Goal: Task Accomplishment & Management: Complete application form

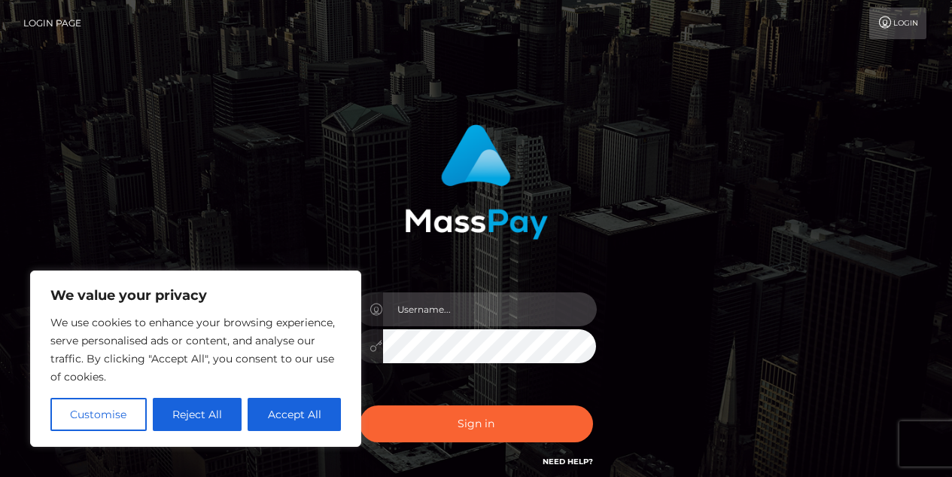
click at [466, 316] on input "text" at bounding box center [490, 309] width 214 height 34
type input "[EMAIL_ADDRESS][DOMAIN_NAME]"
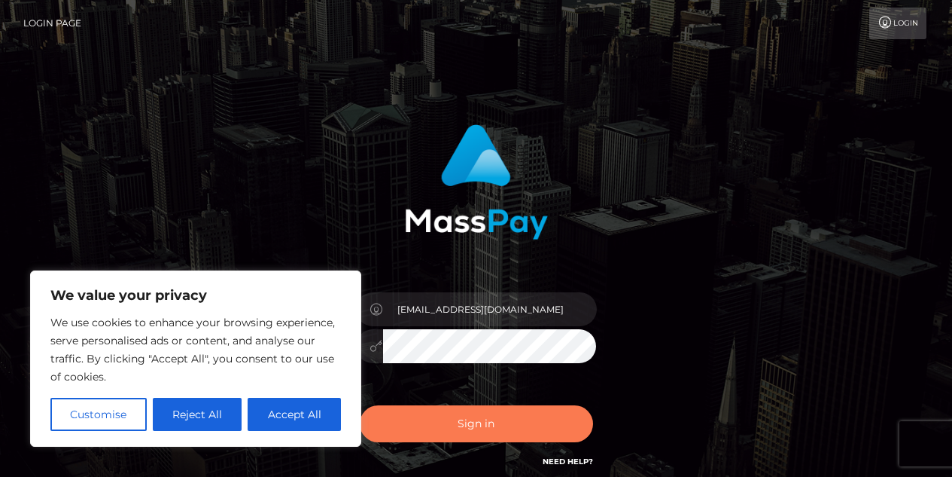
click at [492, 421] on button "Sign in" at bounding box center [476, 423] width 233 height 37
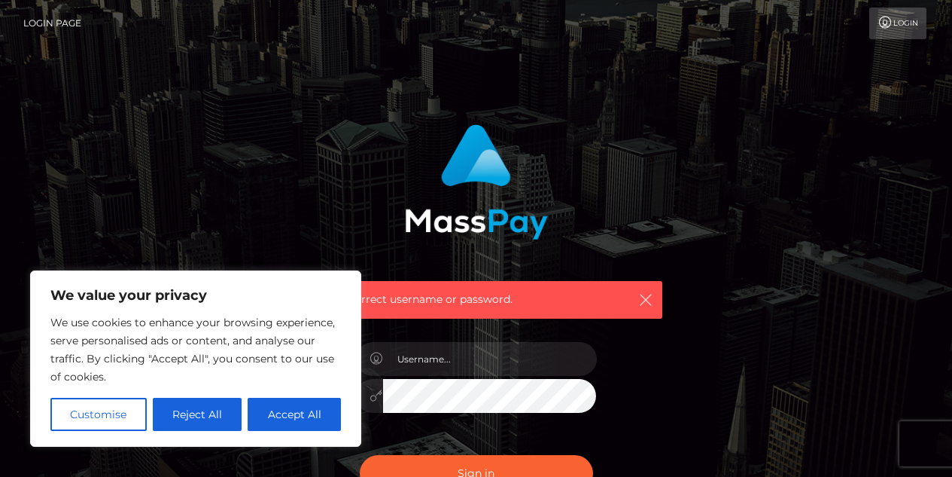
click at [645, 294] on icon "button" at bounding box center [645, 299] width 15 height 15
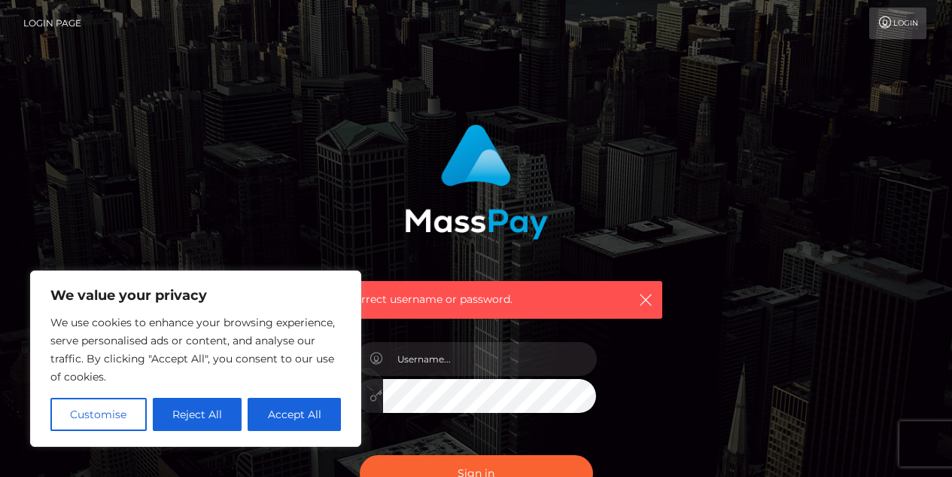
drag, startPoint x: 321, startPoint y: 137, endPoint x: 286, endPoint y: 414, distance: 279.2
click at [286, 414] on button "Accept All" at bounding box center [294, 414] width 93 height 33
checkbox input "true"
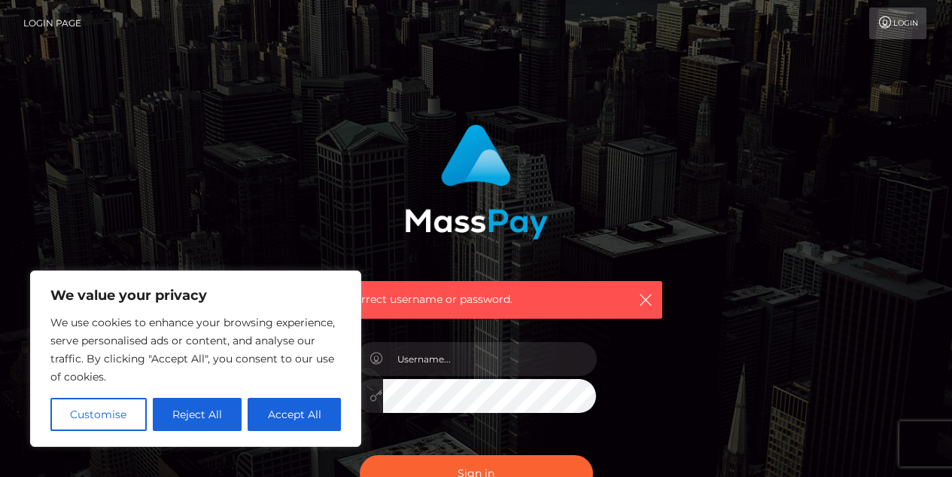
checkbox input "true"
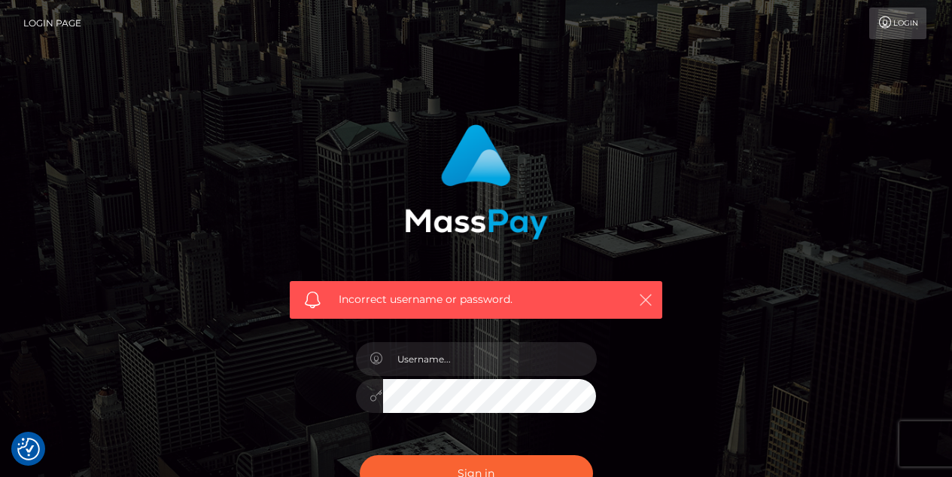
click at [639, 303] on icon "button" at bounding box center [645, 299] width 15 height 15
click at [645, 301] on icon "button" at bounding box center [645, 299] width 15 height 15
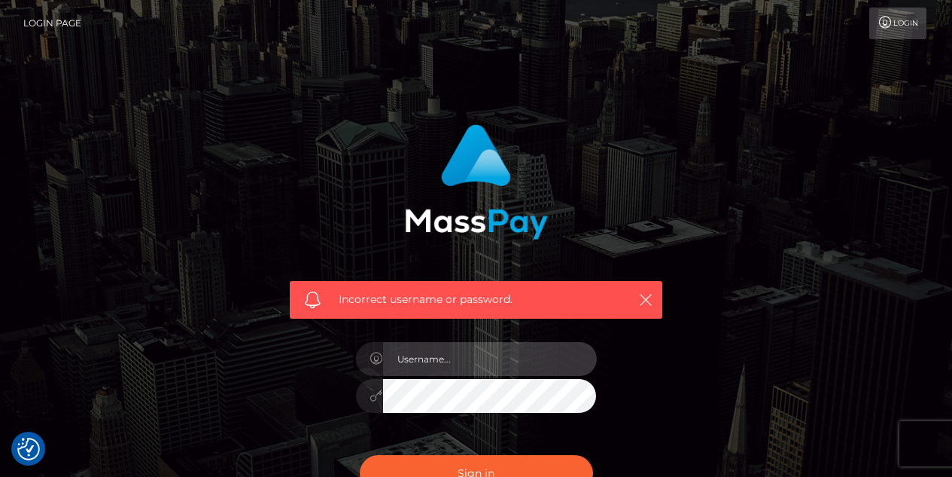
click at [511, 364] on input "text" at bounding box center [490, 359] width 214 height 34
type input "waltonvictoria92@gmail.com"
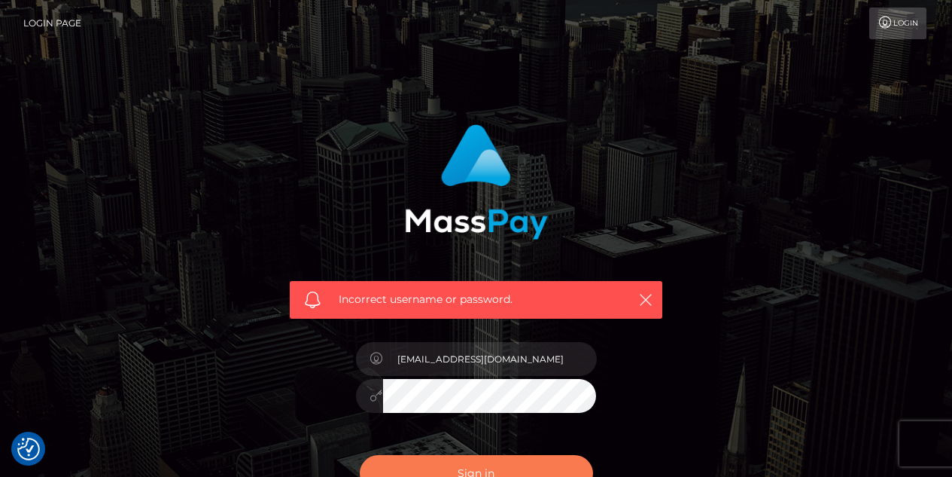
click at [446, 462] on button "Sign in" at bounding box center [476, 473] width 233 height 37
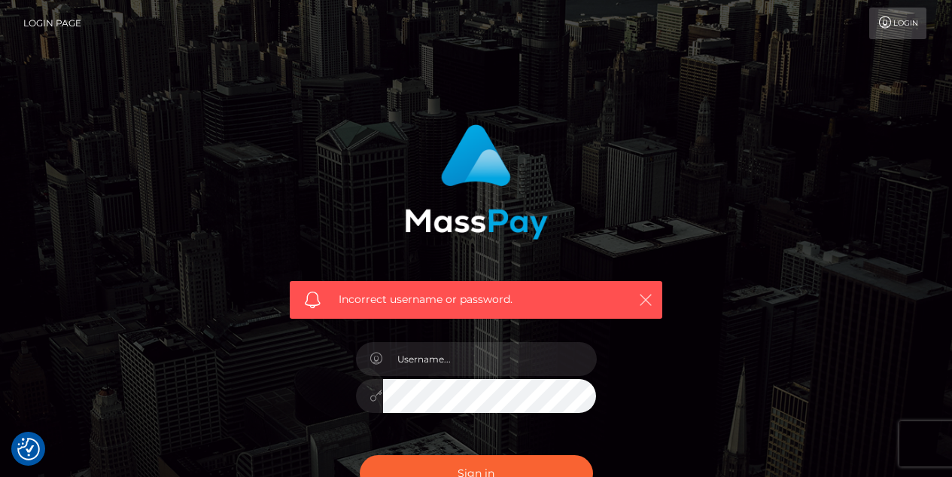
click at [645, 302] on icon "button" at bounding box center [645, 299] width 15 height 15
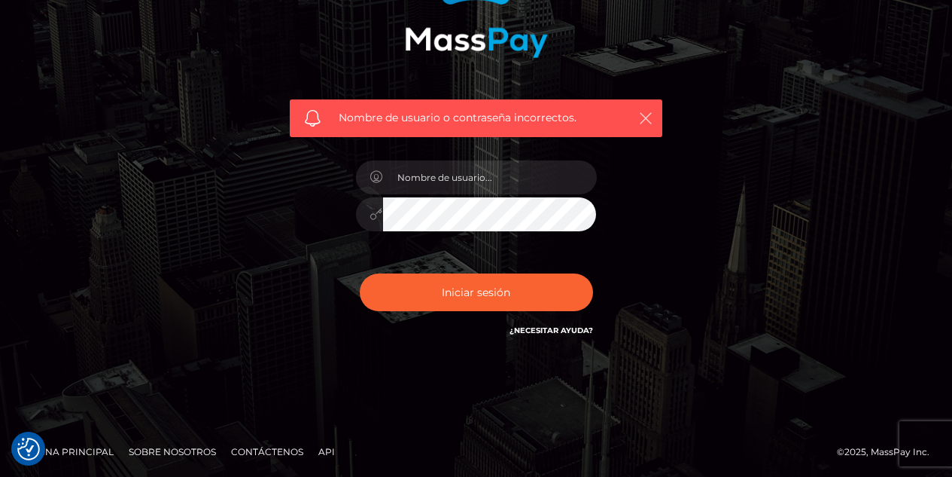
click at [644, 121] on icon "button" at bounding box center [645, 118] width 15 height 15
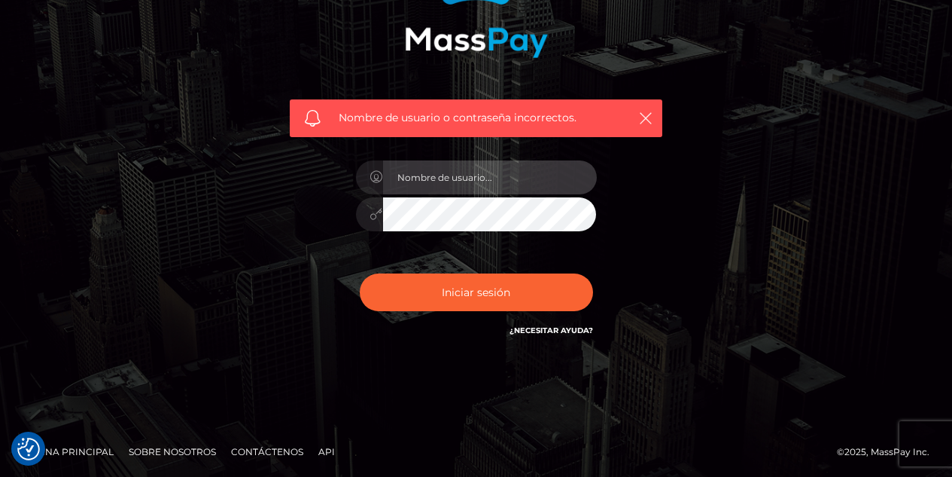
click at [495, 170] on input "text" at bounding box center [490, 177] width 214 height 34
type input "[EMAIL_ADDRESS][DOMAIN_NAME]"
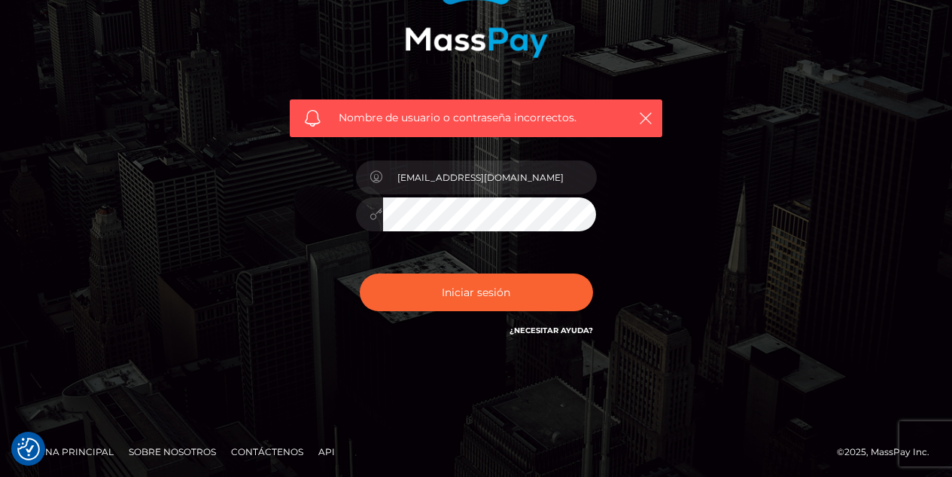
click at [371, 216] on icon at bounding box center [376, 214] width 13 height 12
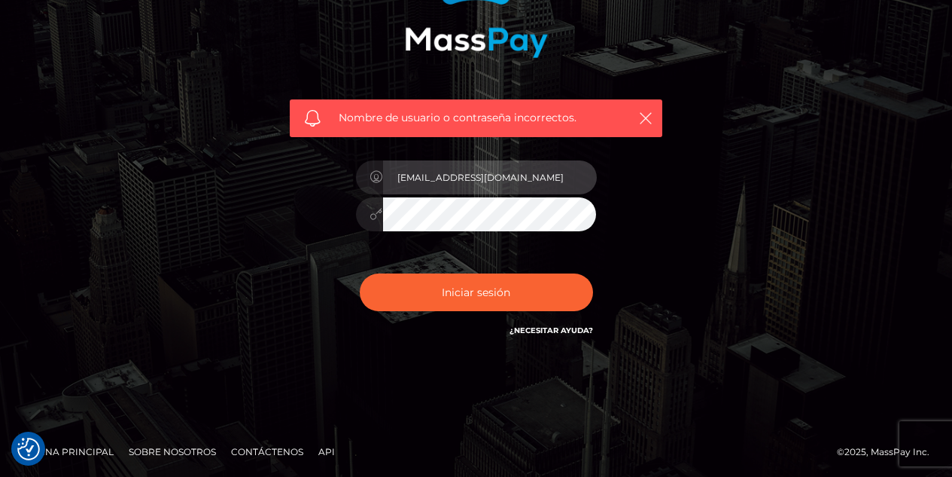
click at [547, 180] on input "[EMAIL_ADDRESS][DOMAIN_NAME]" at bounding box center [490, 177] width 214 height 34
click at [547, 180] on input "waltonvictoria92@gmail.com" at bounding box center [490, 177] width 214 height 34
paste input "waltonvictoria92@gmail.com"
type input "waltonvictoria92@gmail.com"
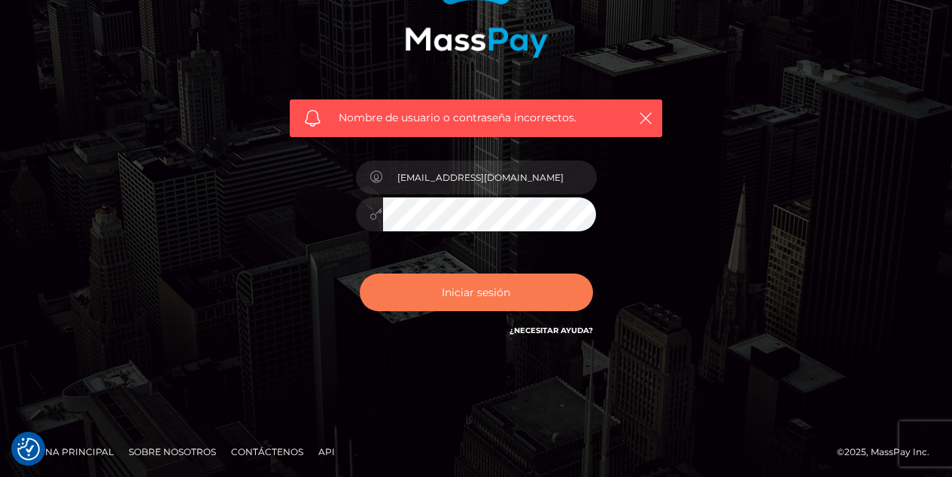
click at [428, 288] on button "Iniciar sesión" at bounding box center [476, 292] width 233 height 38
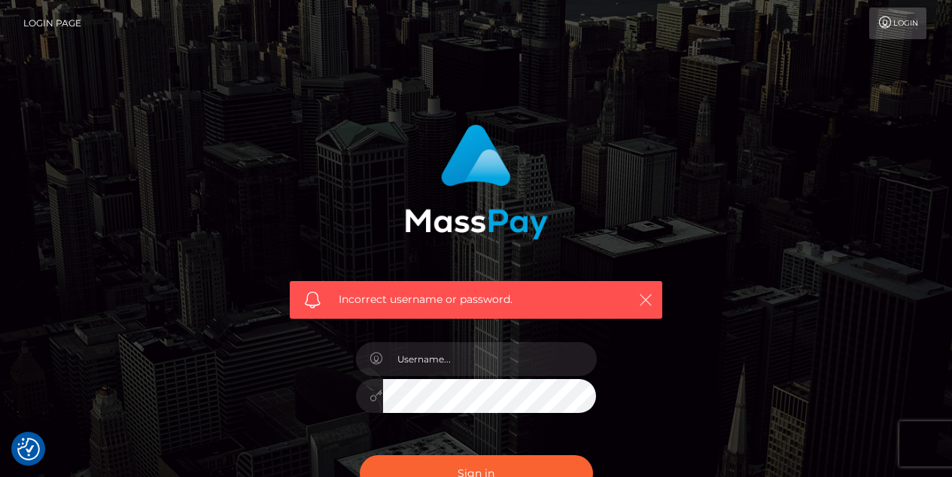
click at [648, 300] on icon "button" at bounding box center [645, 299] width 15 height 15
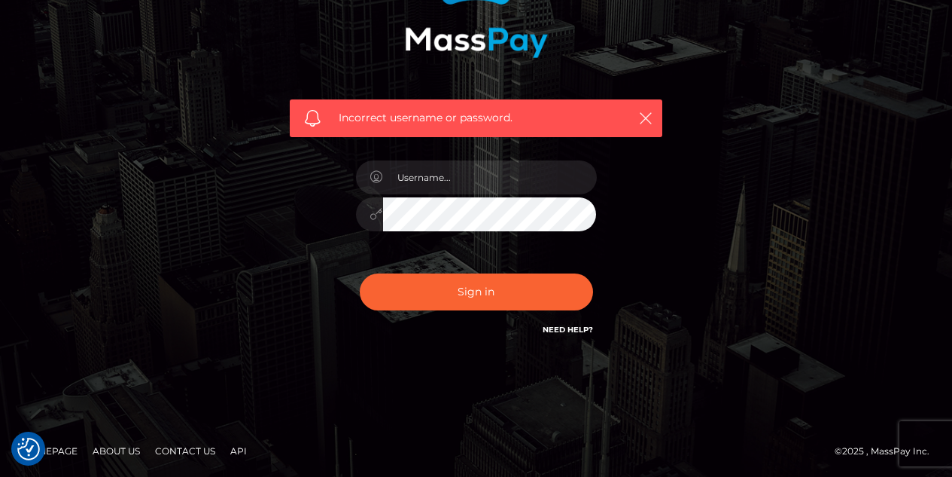
click at [550, 326] on link "Need Help?" at bounding box center [568, 330] width 50 height 10
click at [578, 331] on link "Need Help?" at bounding box center [568, 330] width 50 height 10
click at [576, 330] on link "Need Help?" at bounding box center [568, 330] width 50 height 10
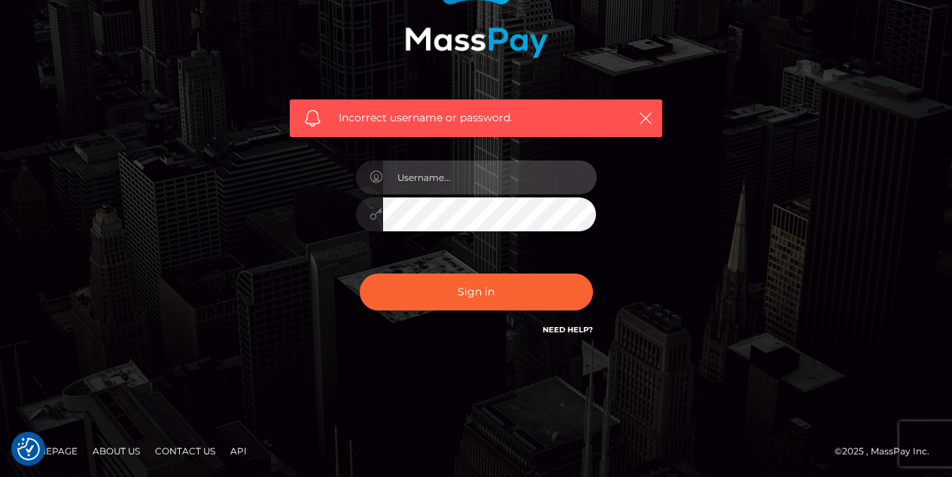
click at [471, 174] on input "text" at bounding box center [490, 177] width 214 height 34
type input "waltonvictoria92@gmail.com"
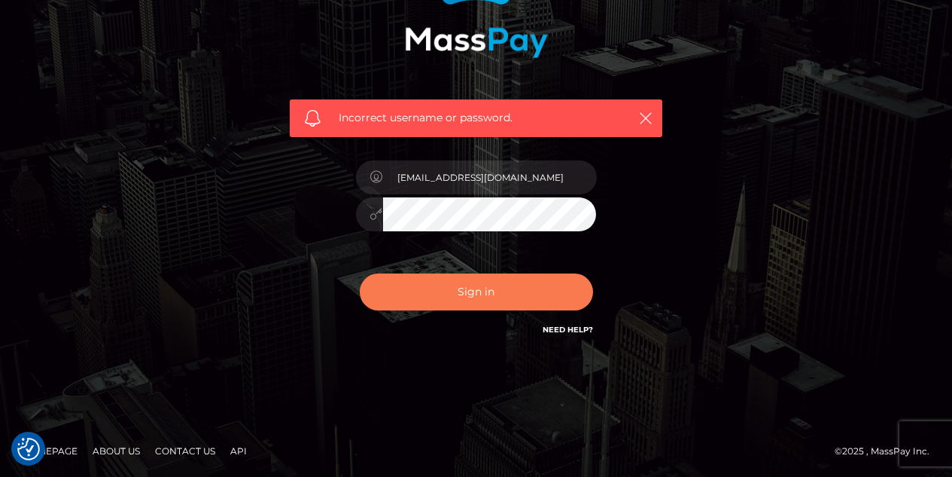
click at [490, 294] on button "Sign in" at bounding box center [476, 291] width 233 height 37
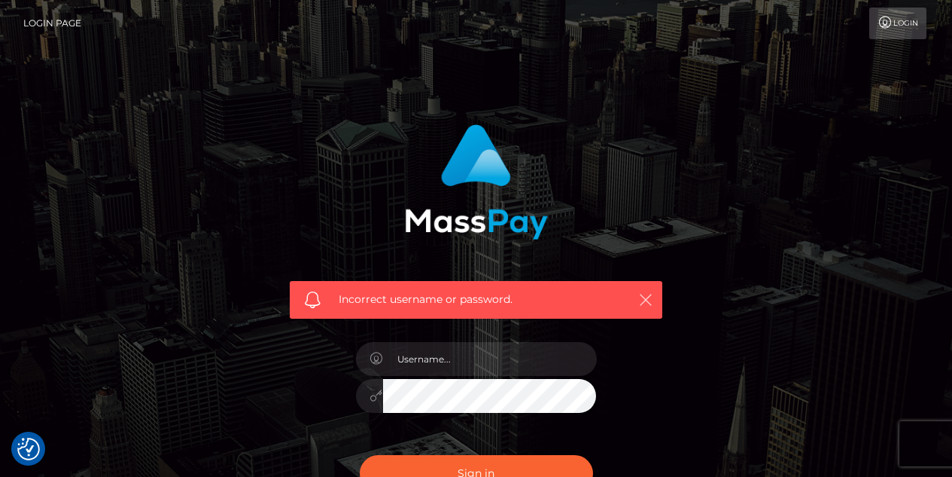
click at [648, 300] on icon "button" at bounding box center [645, 299] width 15 height 15
click at [653, 301] on icon "button" at bounding box center [645, 299] width 15 height 15
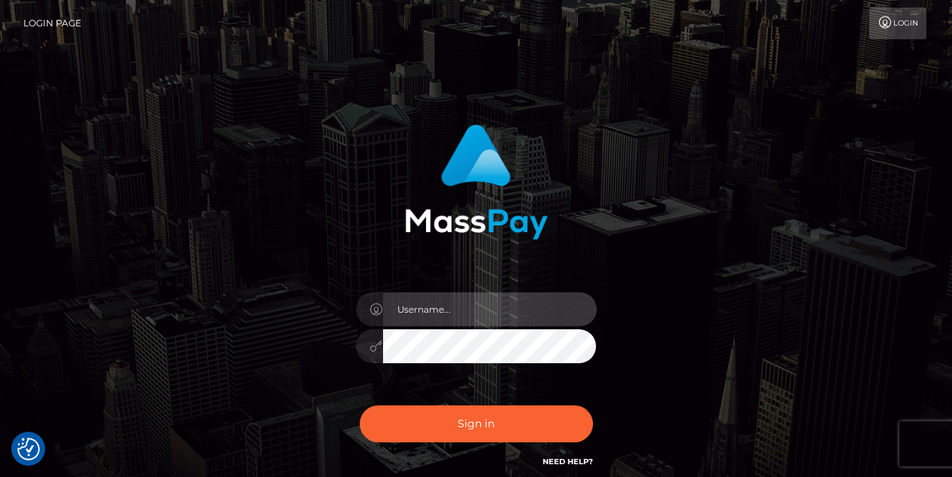
click at [454, 314] on input "text" at bounding box center [490, 309] width 214 height 34
type input "waltonvictoria92@gmail.com"
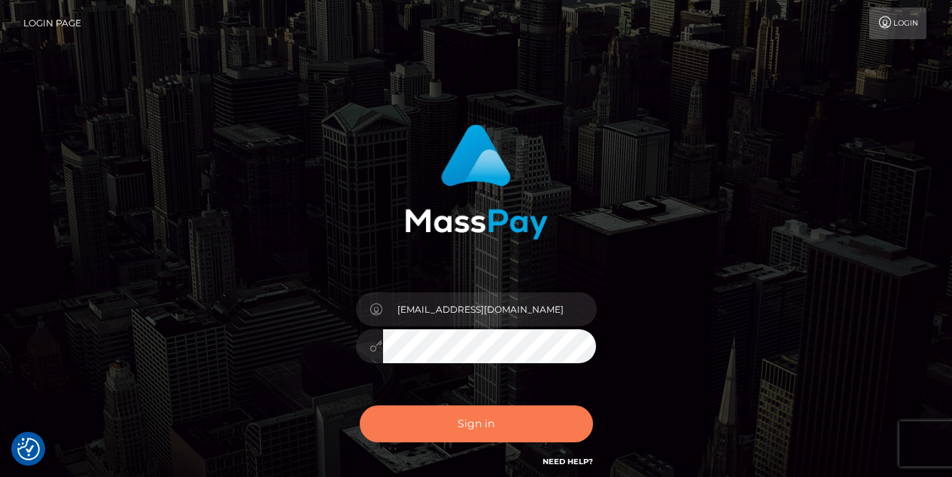
click at [457, 432] on button "Sign in" at bounding box center [476, 423] width 233 height 37
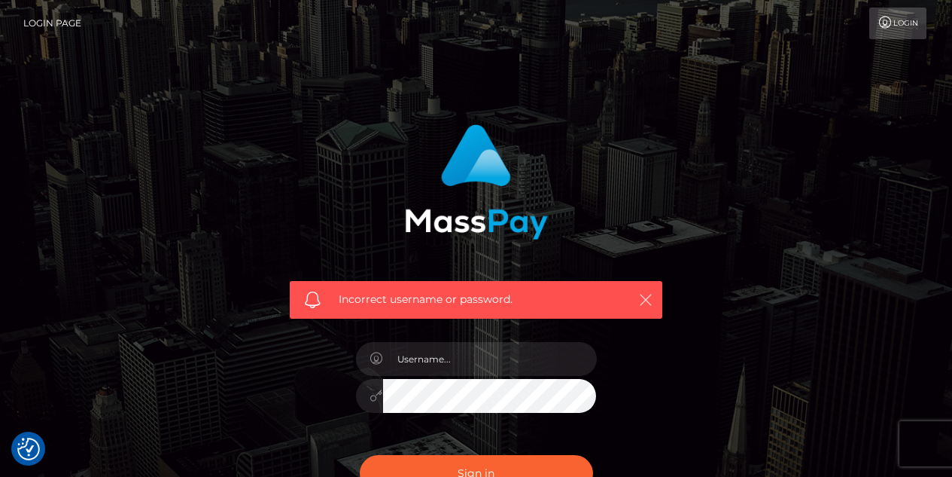
click at [644, 297] on icon "button" at bounding box center [645, 299] width 15 height 15
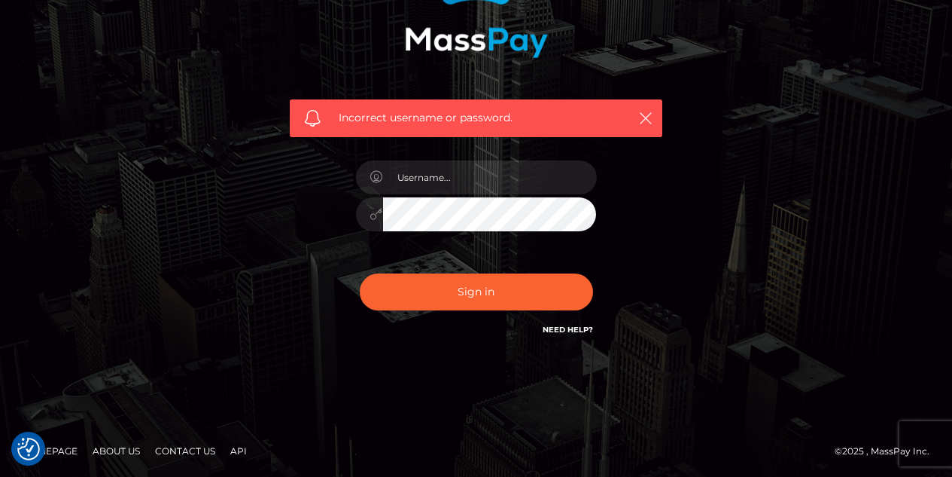
click at [584, 326] on link "Need Help?" at bounding box center [568, 330] width 50 height 10
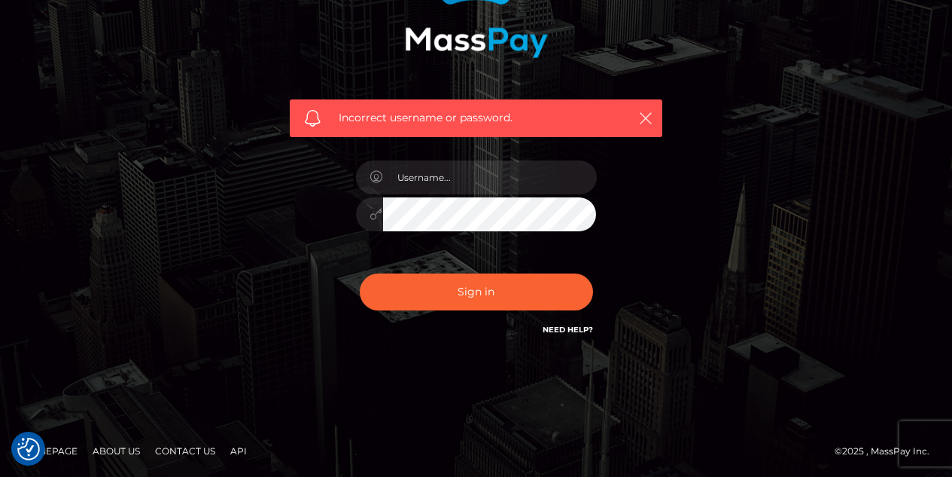
click at [584, 326] on link "Need Help?" at bounding box center [568, 330] width 50 height 10
click at [581, 332] on link "Need Help?" at bounding box center [568, 330] width 50 height 10
